Goal: Information Seeking & Learning: Learn about a topic

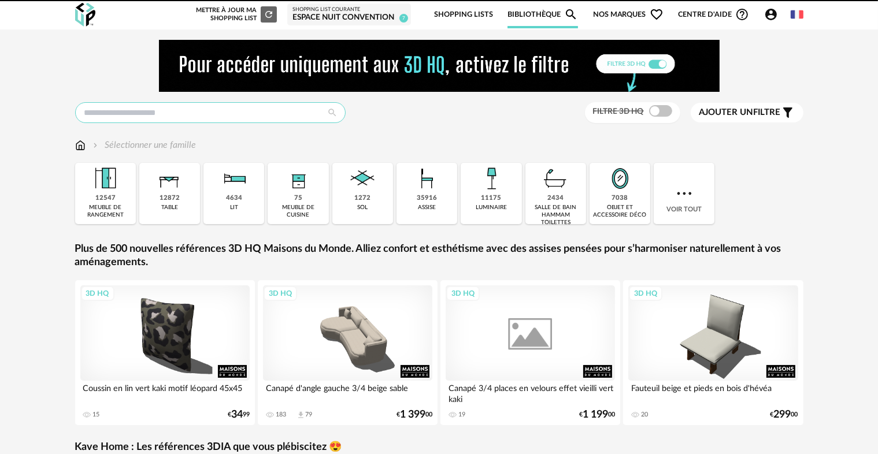
click at [231, 106] on input "text" at bounding box center [210, 112] width 270 height 21
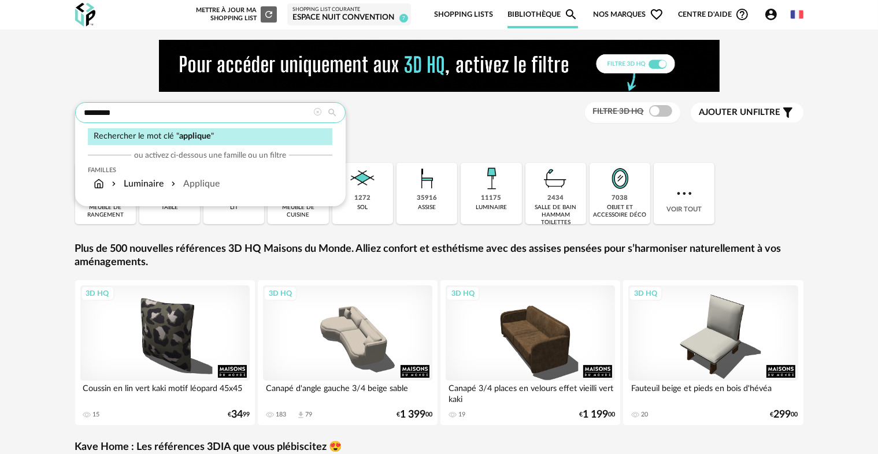
type input "********"
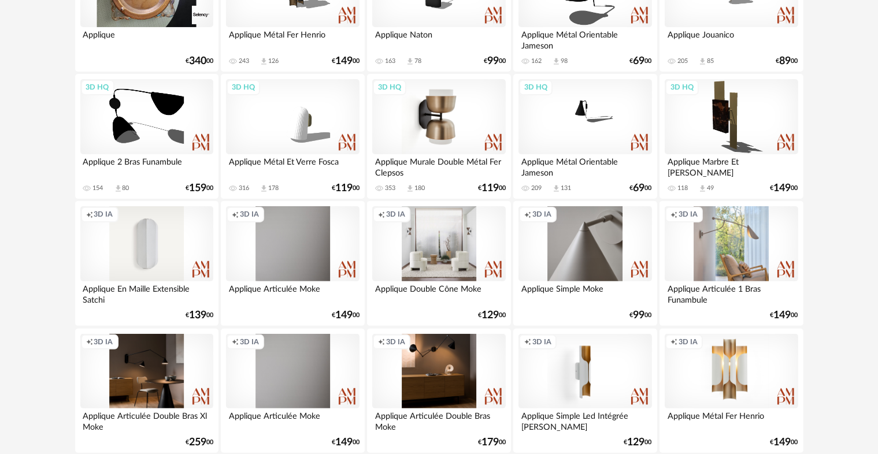
scroll to position [289, 0]
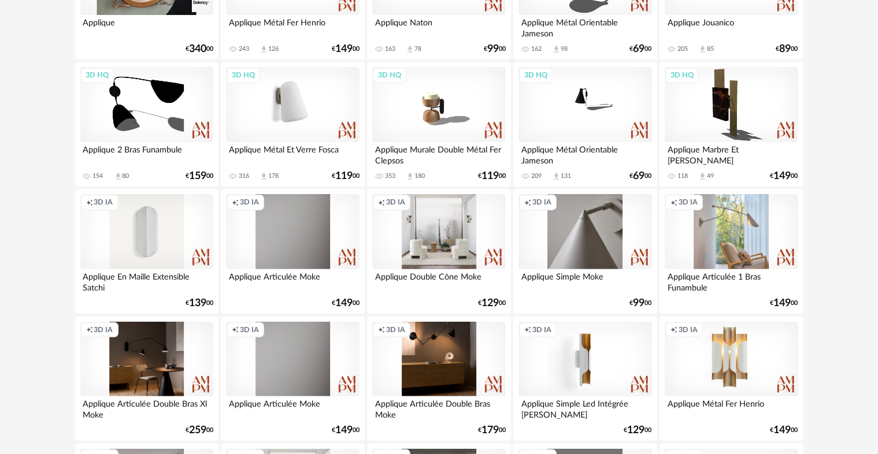
click at [285, 103] on div "3D HQ" at bounding box center [292, 104] width 133 height 75
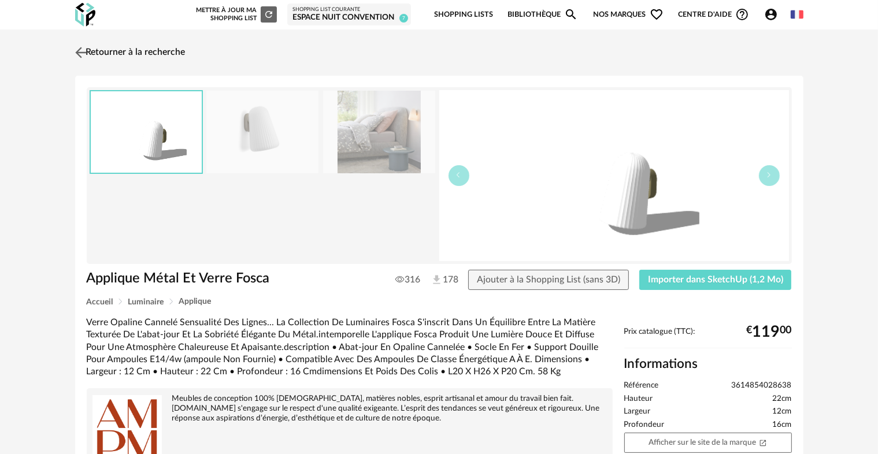
click at [139, 42] on link "Retourner à la recherche" at bounding box center [128, 52] width 113 height 25
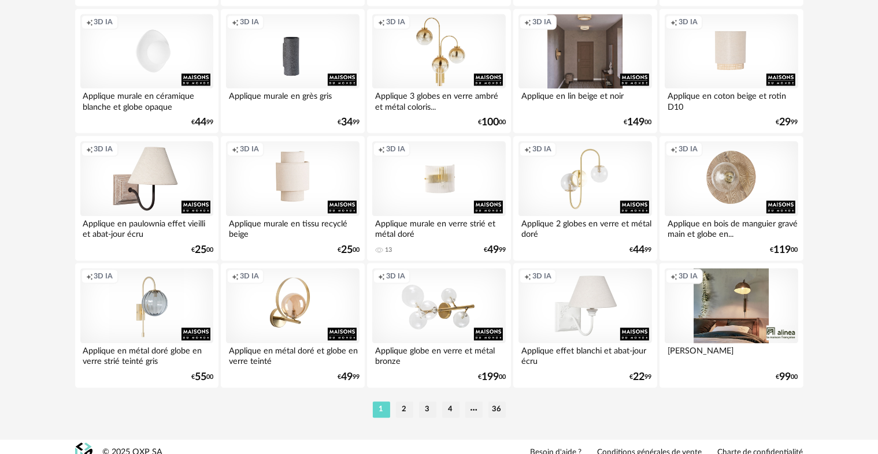
scroll to position [2388, 0]
